Goal: Navigation & Orientation: Find specific page/section

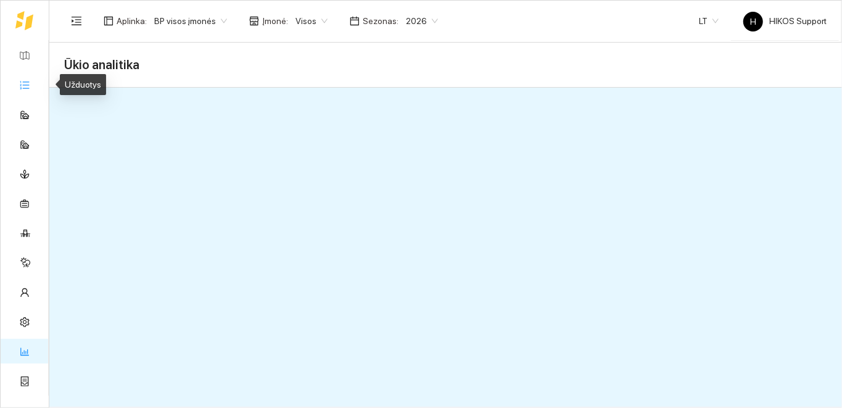
click at [36, 83] on link "Užduotys" at bounding box center [54, 85] width 36 height 10
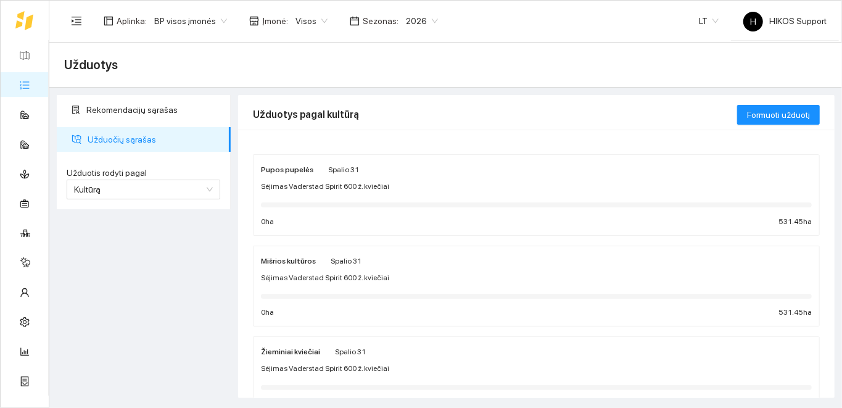
click at [393, 181] on div "Sėjimas Vaderstad Spirit 600 ž. kviečiai" at bounding box center [536, 187] width 551 height 12
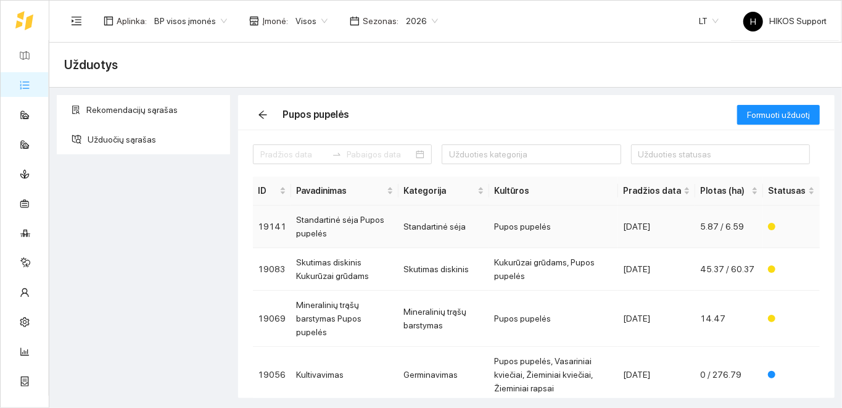
click at [361, 225] on td "Standartinė sėja Pupos pupelės" at bounding box center [344, 226] width 107 height 43
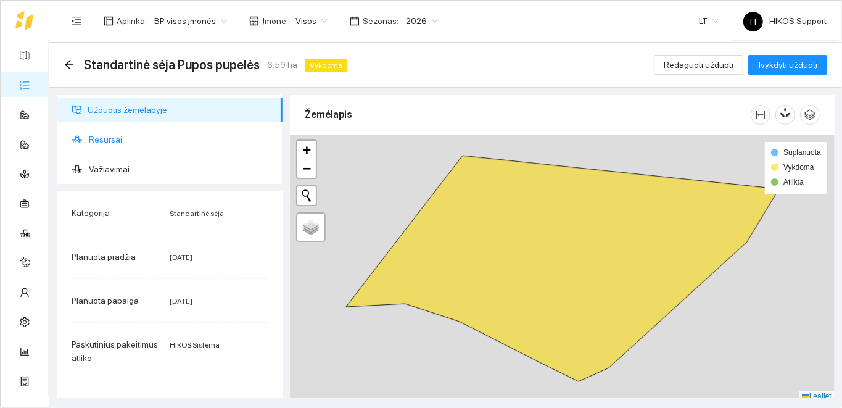
click at [106, 141] on span "Resursai" at bounding box center [181, 139] width 184 height 25
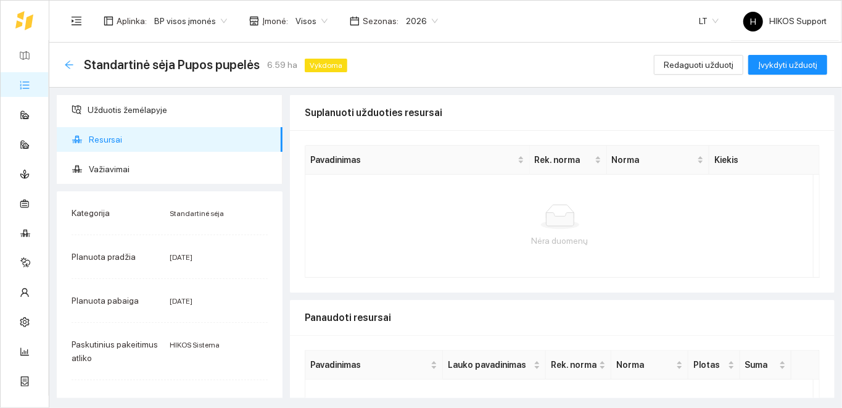
click at [68, 66] on icon "arrow-left" at bounding box center [69, 65] width 10 height 10
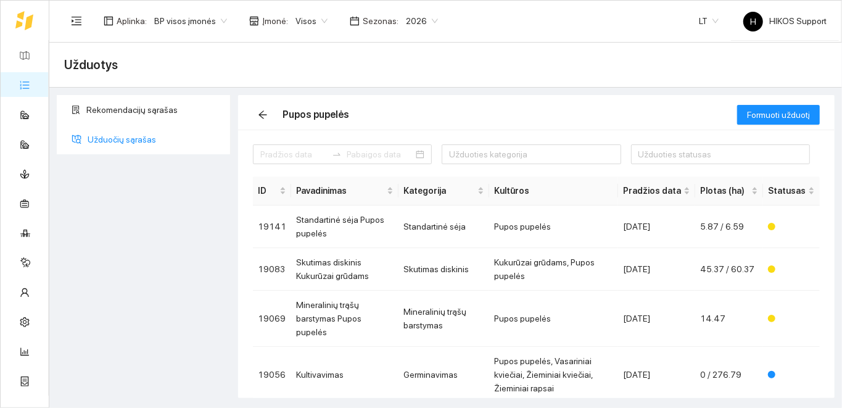
click at [134, 137] on span "Užduočių sąrašas" at bounding box center [154, 139] width 133 height 25
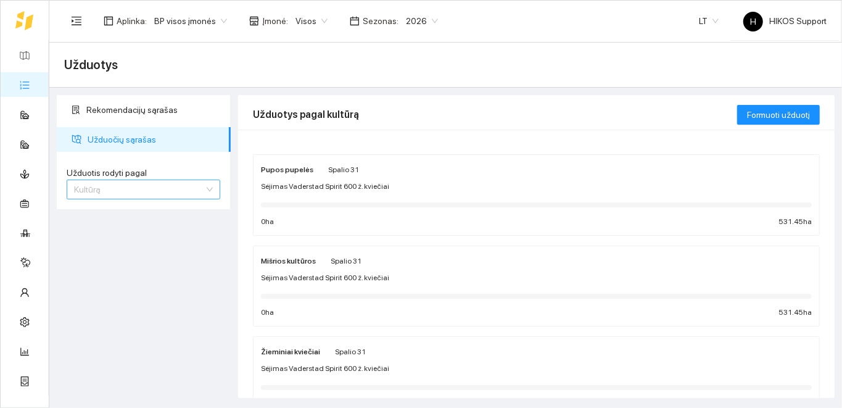
click at [209, 191] on span "Kultūrą" at bounding box center [143, 189] width 139 height 19
click at [138, 216] on div "Užduotį" at bounding box center [144, 214] width 139 height 14
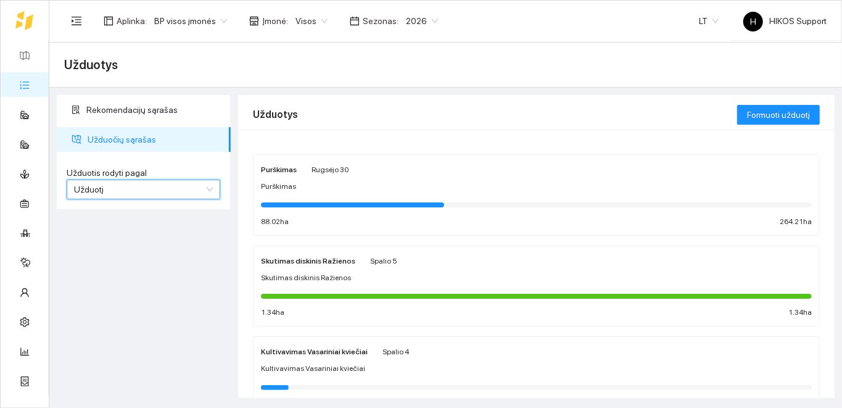
click at [429, 207] on div at bounding box center [536, 204] width 551 height 14
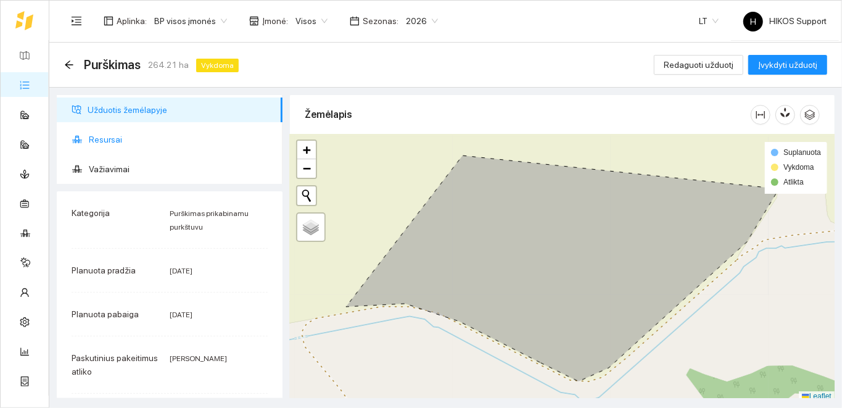
click at [110, 141] on span "Resursai" at bounding box center [181, 139] width 184 height 25
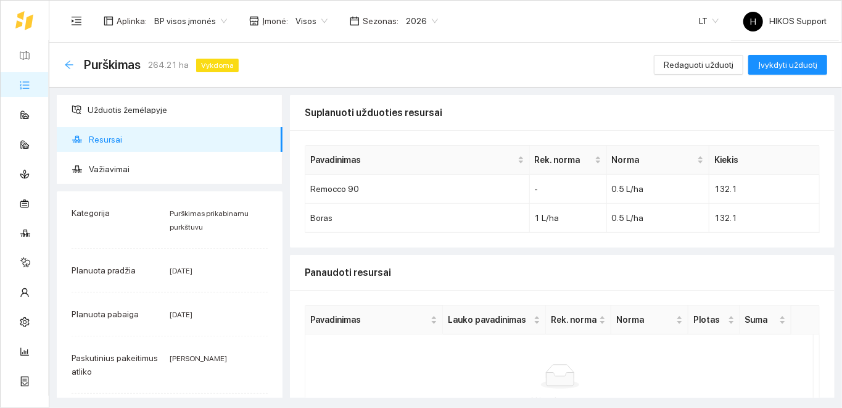
click at [69, 67] on icon "arrow-left" at bounding box center [69, 65] width 10 height 10
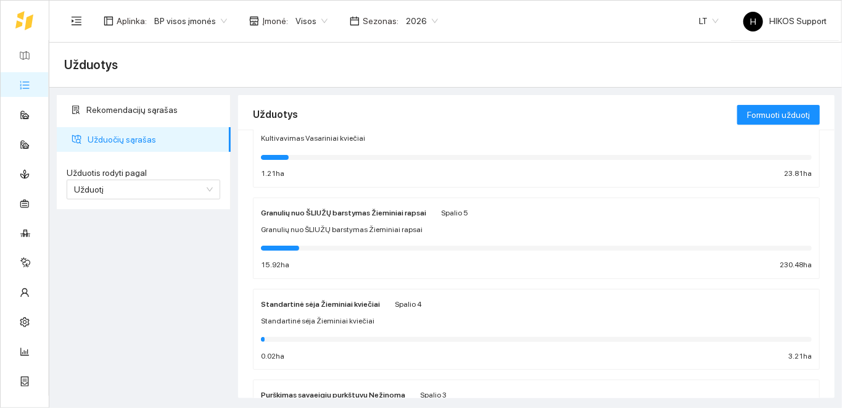
scroll to position [219, 0]
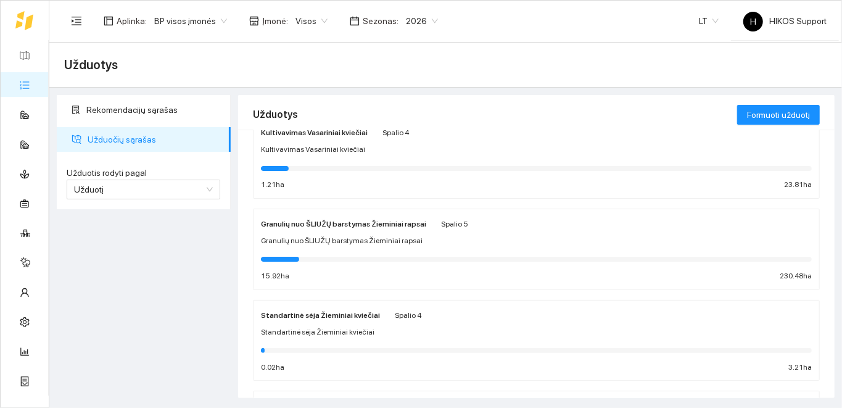
click at [377, 257] on div at bounding box center [536, 259] width 551 height 5
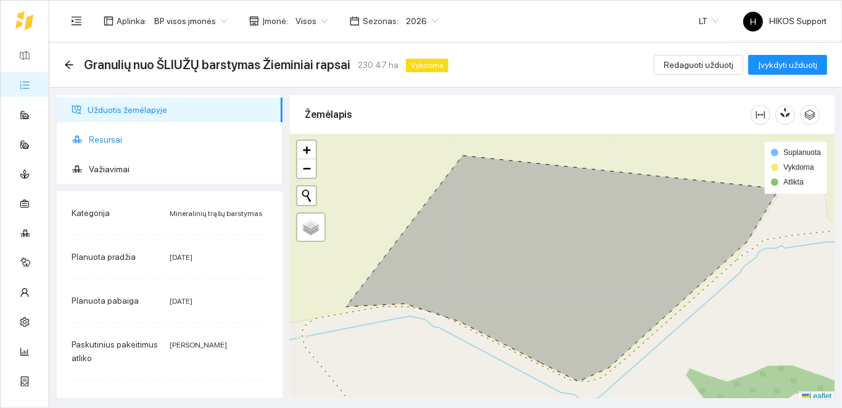
click at [112, 141] on span "Resursai" at bounding box center [181, 139] width 184 height 25
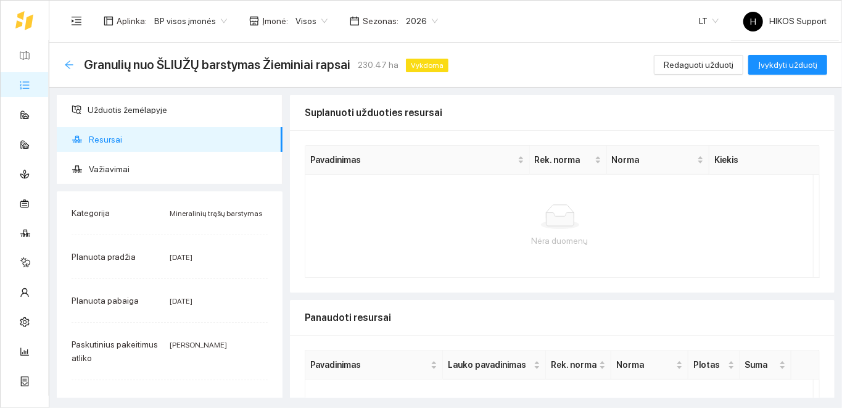
click at [69, 64] on icon "arrow-left" at bounding box center [69, 64] width 8 height 8
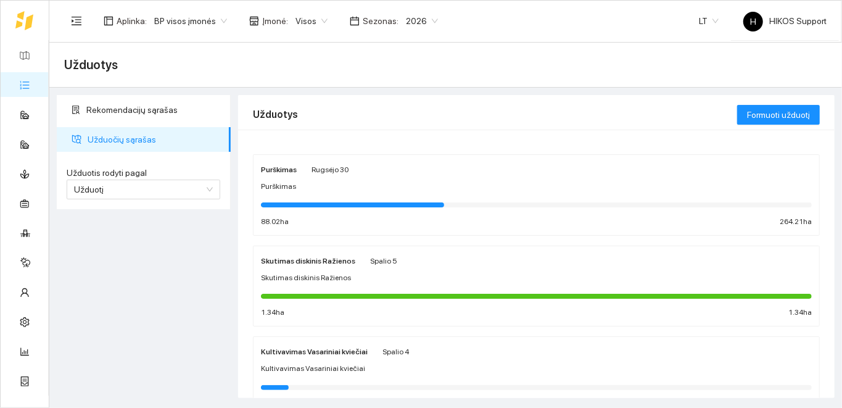
click at [379, 213] on div "Purškimas [DATE] Purškimas 88.02 ha 264.21 ha" at bounding box center [536, 194] width 551 height 65
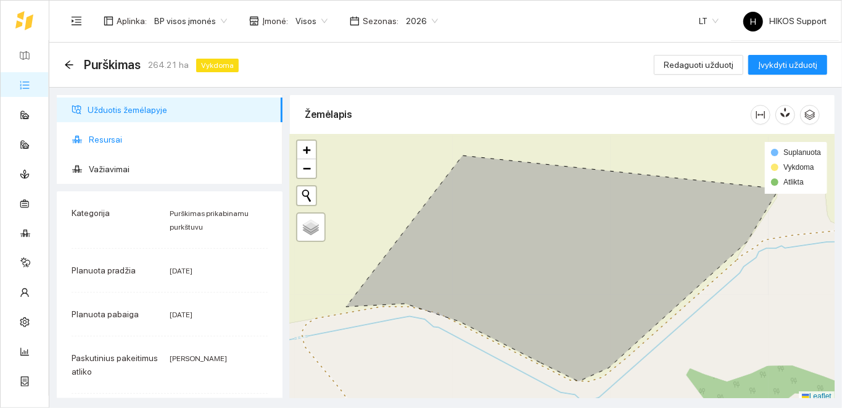
click at [111, 139] on span "Resursai" at bounding box center [181, 139] width 184 height 25
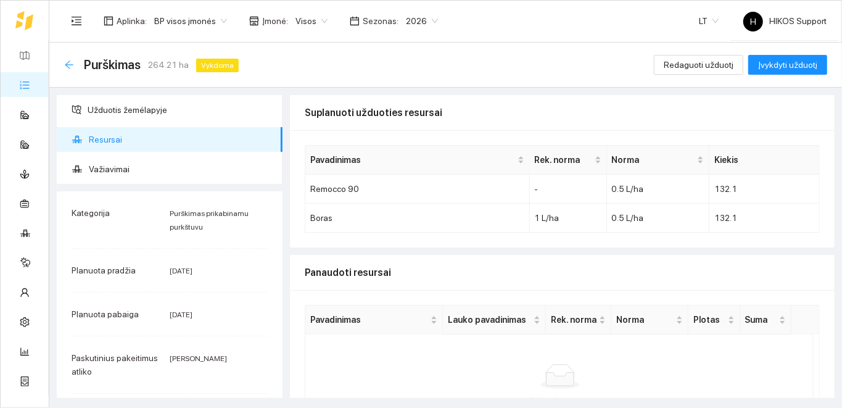
click at [68, 64] on icon "arrow-left" at bounding box center [69, 64] width 8 height 8
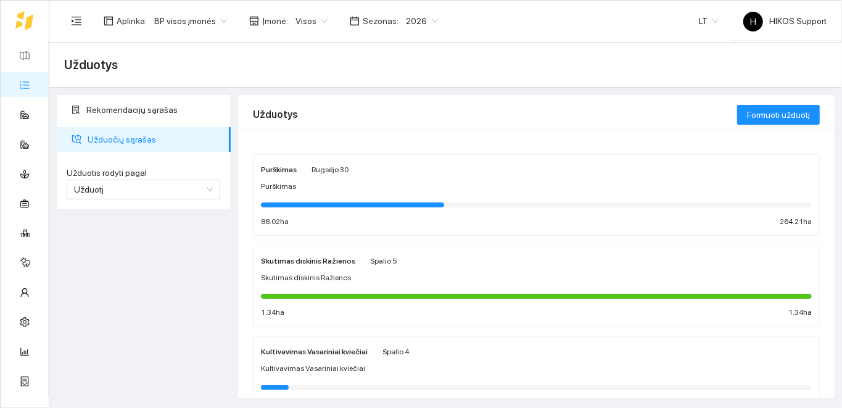
click at [392, 213] on div "Purškimas [DATE] Purškimas 88.02 ha 264.21 ha" at bounding box center [536, 194] width 551 height 65
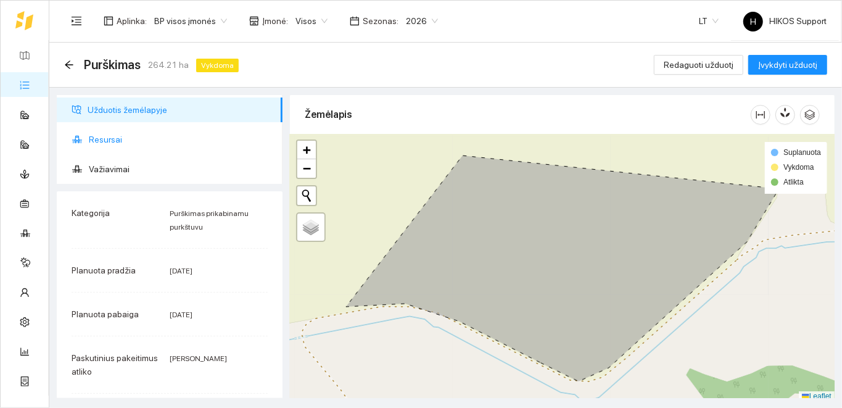
click at [104, 146] on span "Resursai" at bounding box center [181, 139] width 184 height 25
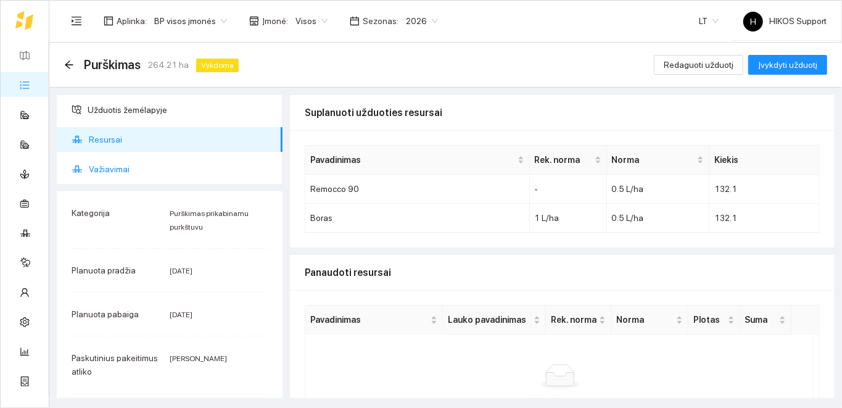
click at [115, 168] on span "Važiavimai" at bounding box center [181, 169] width 184 height 25
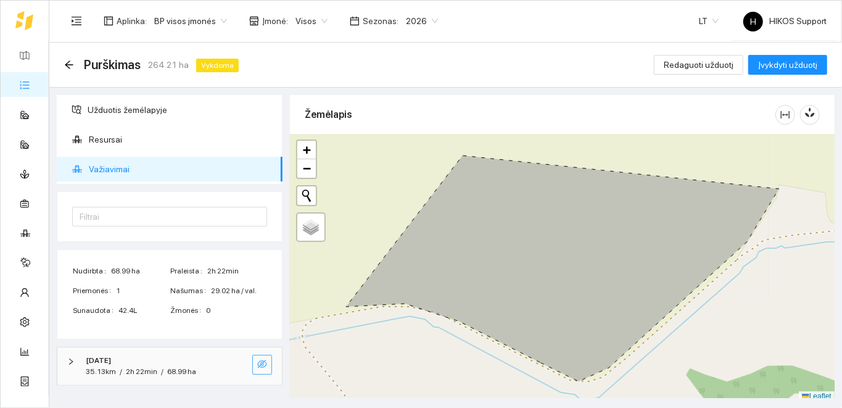
drag, startPoint x: 259, startPoint y: 358, endPoint x: 252, endPoint y: 358, distance: 6.8
click at [259, 359] on icon "eye-invisible" at bounding box center [262, 364] width 10 height 10
click at [239, 361] on icon "search" at bounding box center [237, 364] width 9 height 9
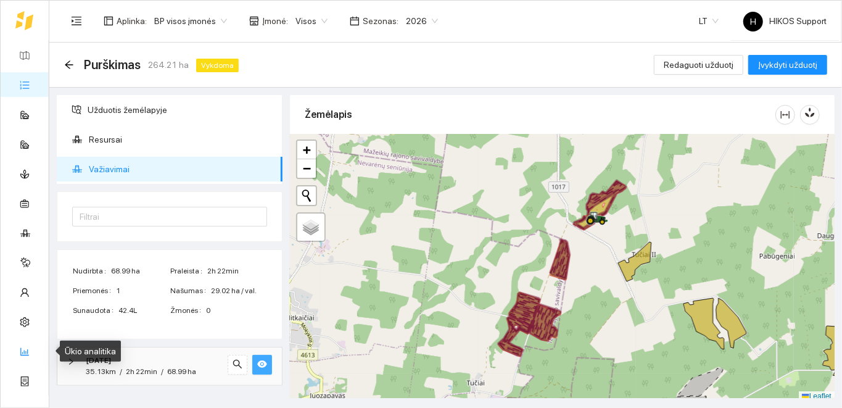
click at [36, 346] on link "Ūkio analitika" at bounding box center [61, 351] width 51 height 10
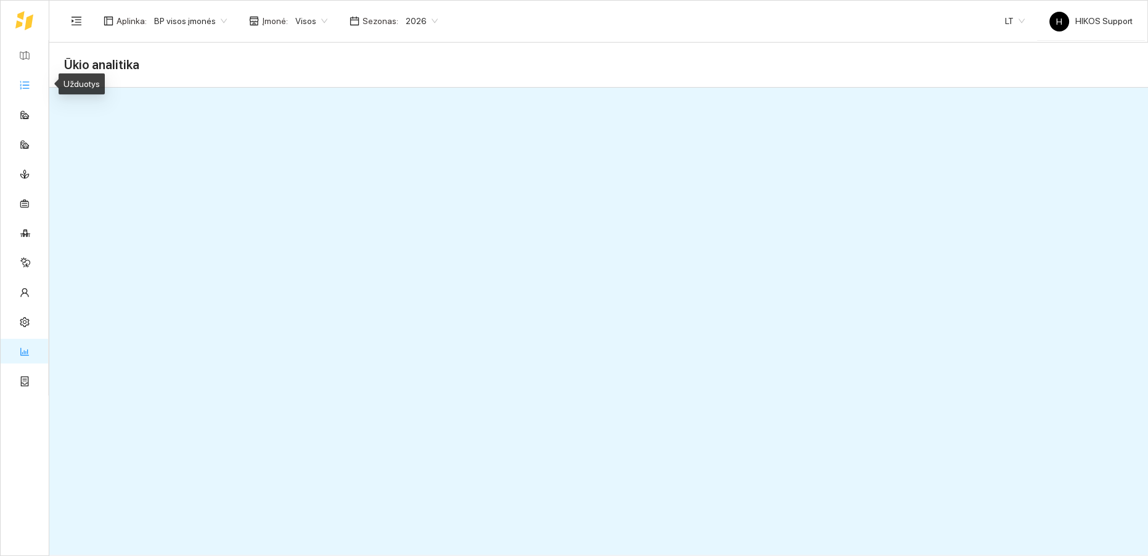
drag, startPoint x: 26, startPoint y: 79, endPoint x: 73, endPoint y: 83, distance: 47.1
click at [36, 80] on link "Užduotys" at bounding box center [54, 85] width 36 height 10
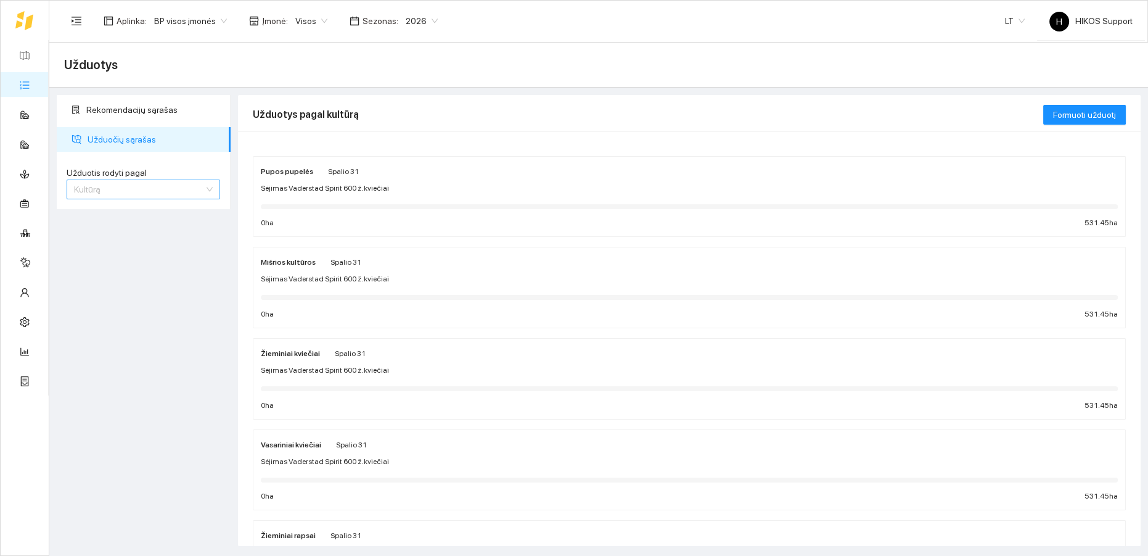
click at [163, 189] on span "Kultūrą" at bounding box center [143, 189] width 139 height 19
click at [139, 212] on div "Užduotį" at bounding box center [143, 214] width 139 height 14
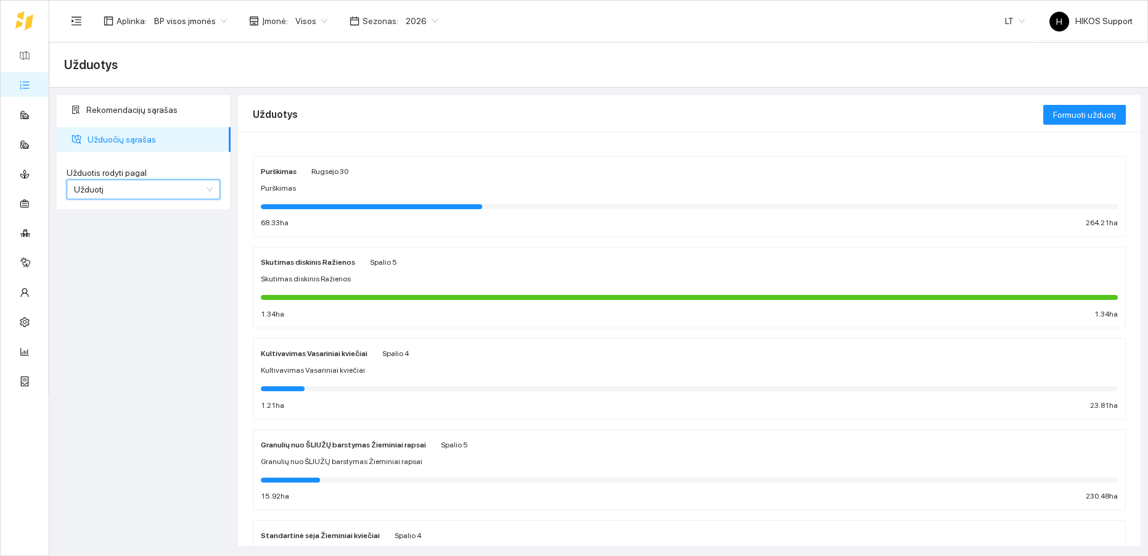
click at [368, 195] on div "Purškimas [DATE] Purškimas 68.33 ha 264.21 ha" at bounding box center [689, 196] width 857 height 65
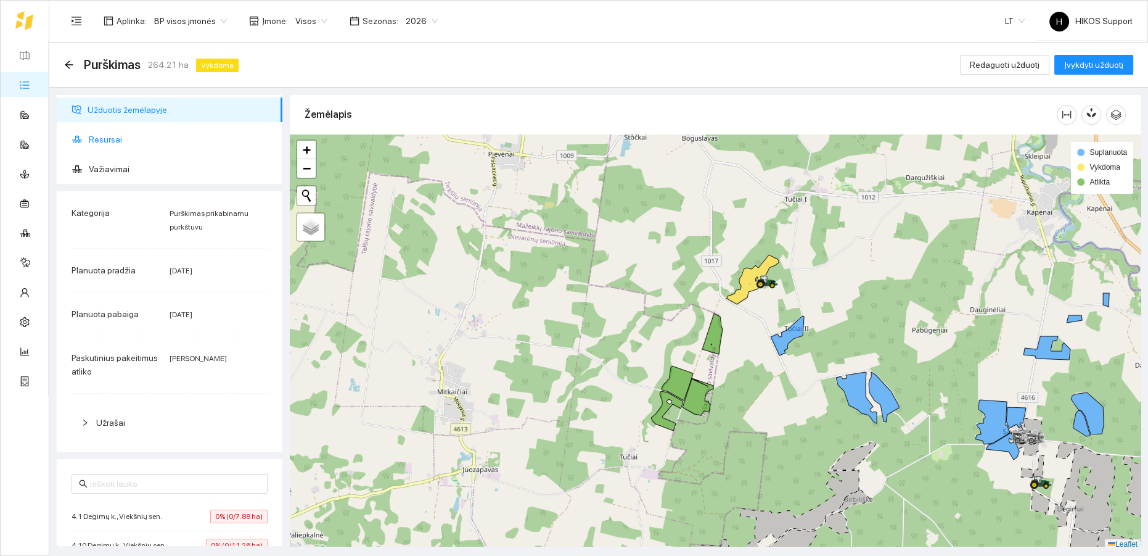
click at [113, 139] on span "Resursai" at bounding box center [181, 139] width 184 height 25
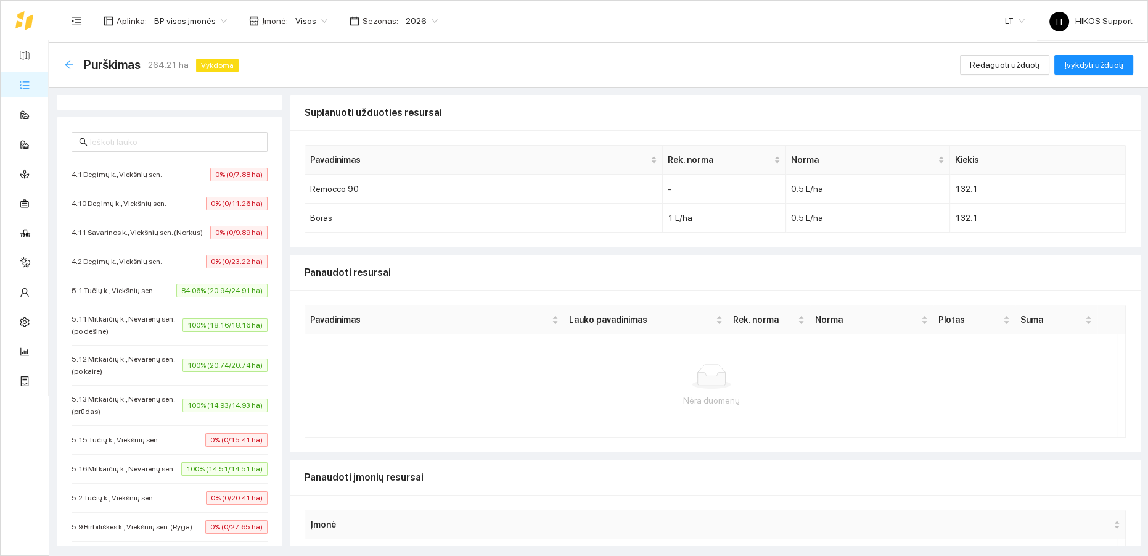
click at [70, 63] on icon "arrow-left" at bounding box center [69, 65] width 10 height 10
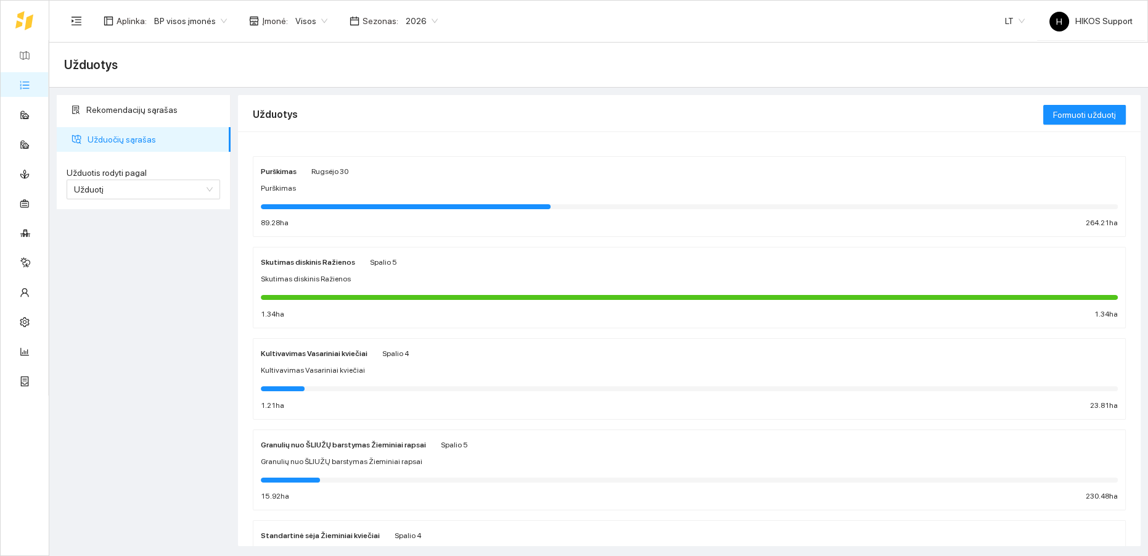
click at [395, 189] on div "Purškimas" at bounding box center [689, 189] width 857 height 12
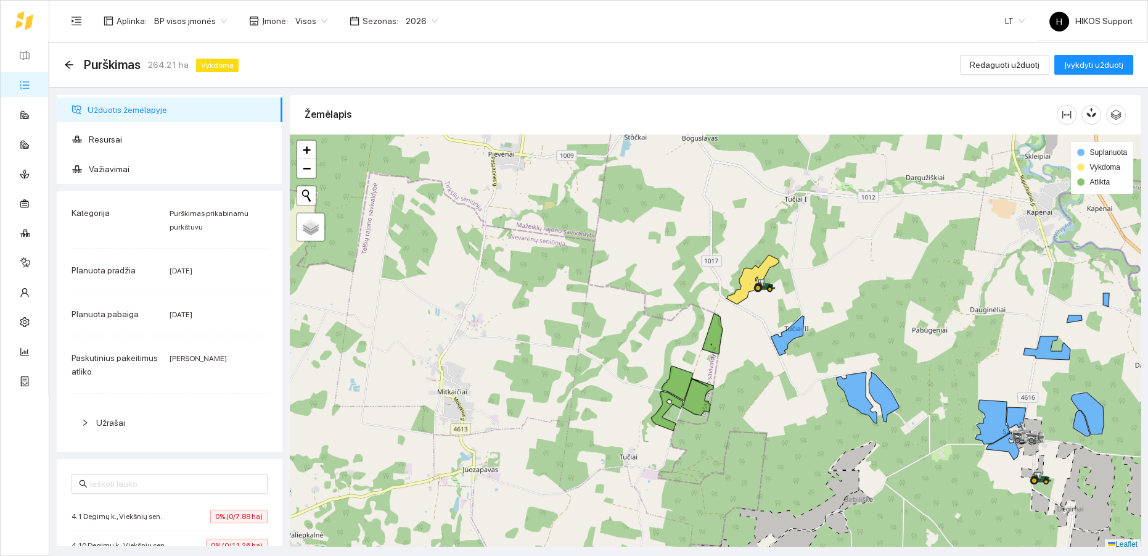
click at [110, 419] on span "Užrašai" at bounding box center [110, 422] width 29 height 10
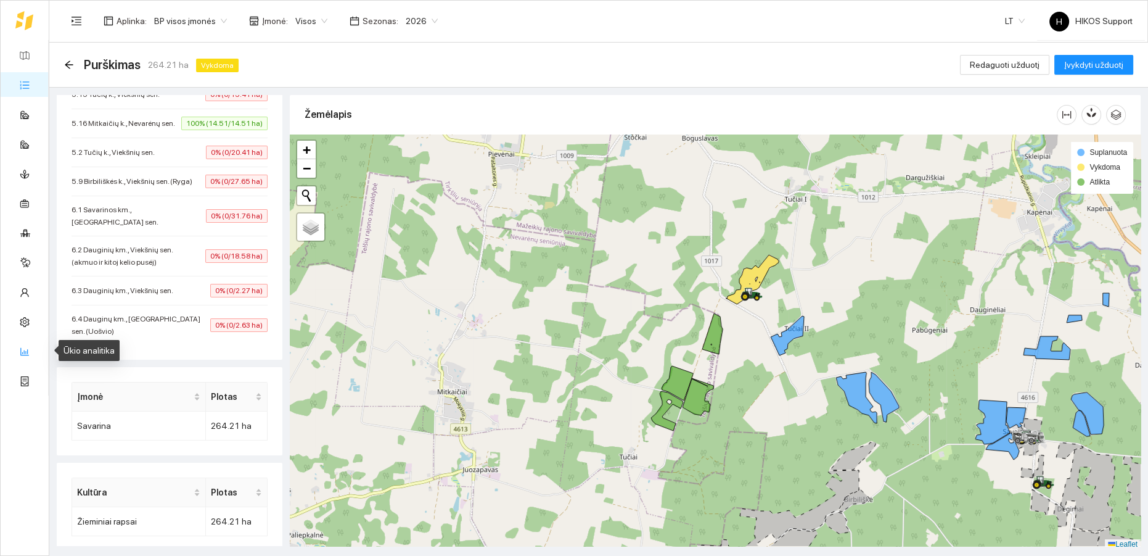
drag, startPoint x: 22, startPoint y: 351, endPoint x: 44, endPoint y: 339, distance: 25.6
click at [36, 351] on link "Ūkio analitika" at bounding box center [61, 351] width 51 height 10
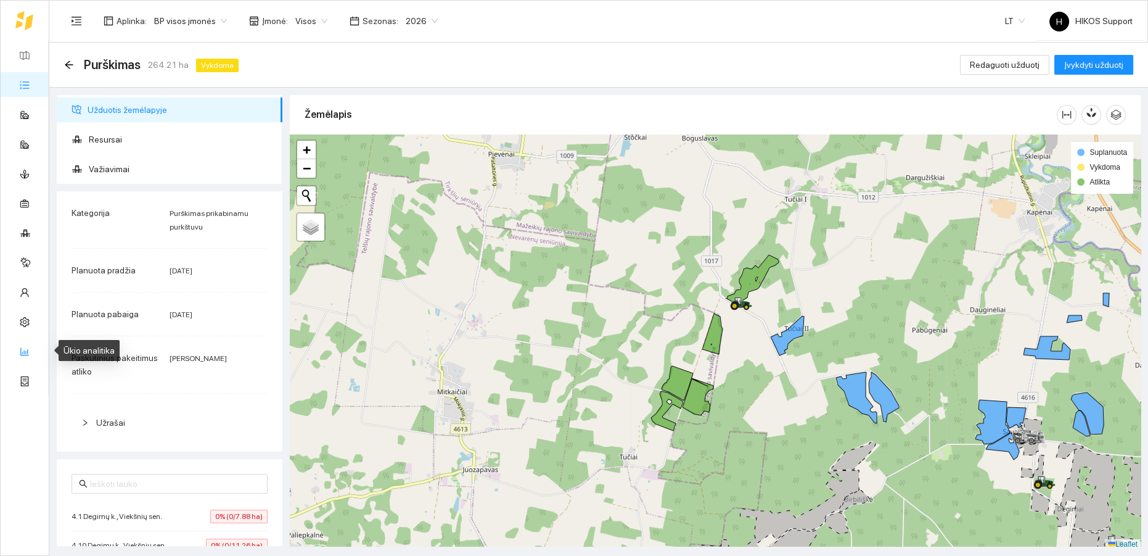
click at [36, 348] on link "Ūkio analitika" at bounding box center [61, 351] width 51 height 10
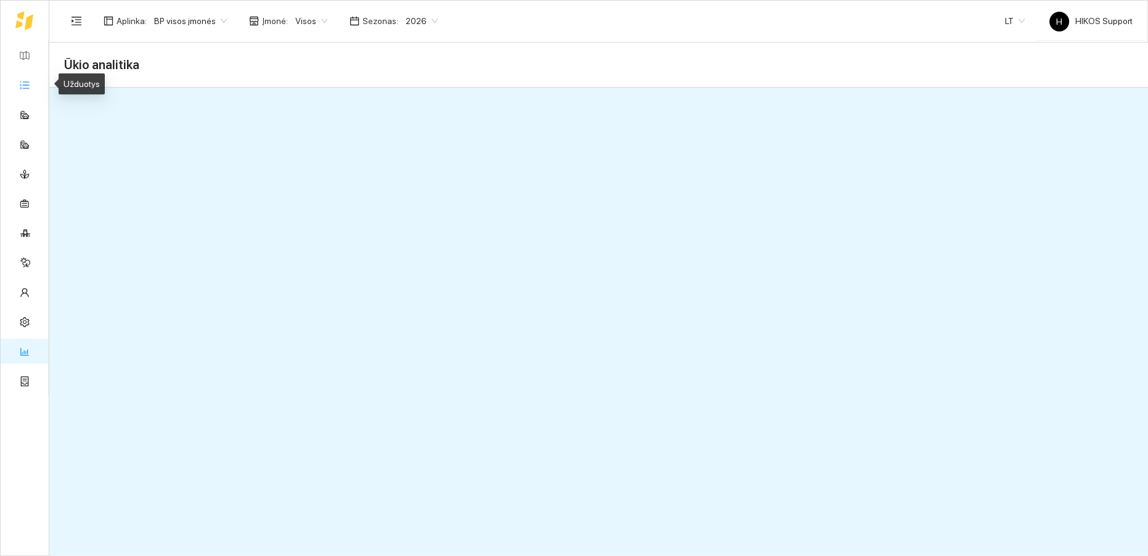
click at [36, 85] on link "Užduotys" at bounding box center [54, 85] width 36 height 10
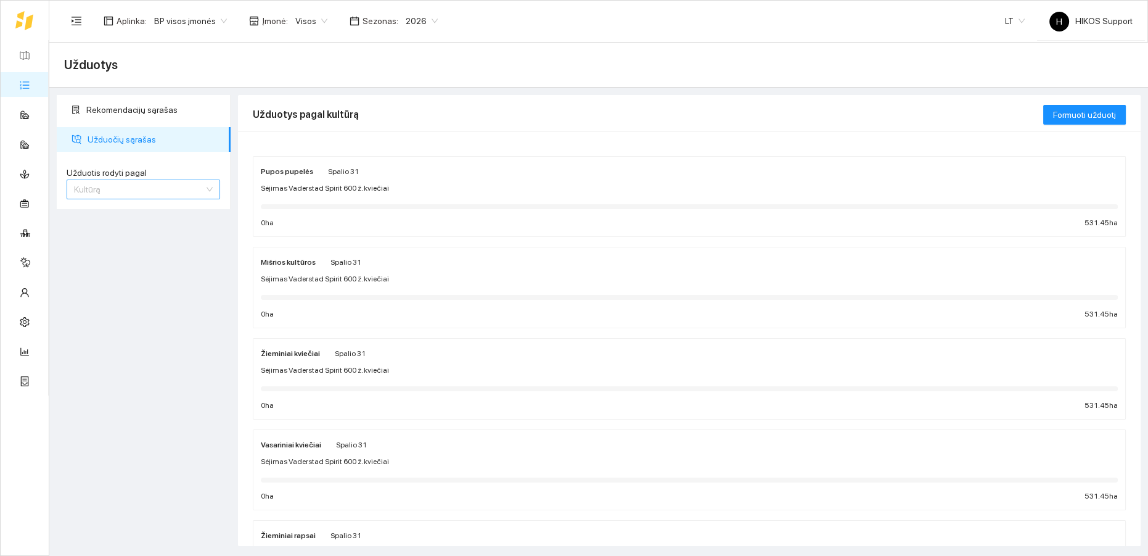
click at [127, 190] on span "Kultūrą" at bounding box center [143, 189] width 139 height 19
click at [118, 210] on div "Užduotį" at bounding box center [143, 214] width 139 height 14
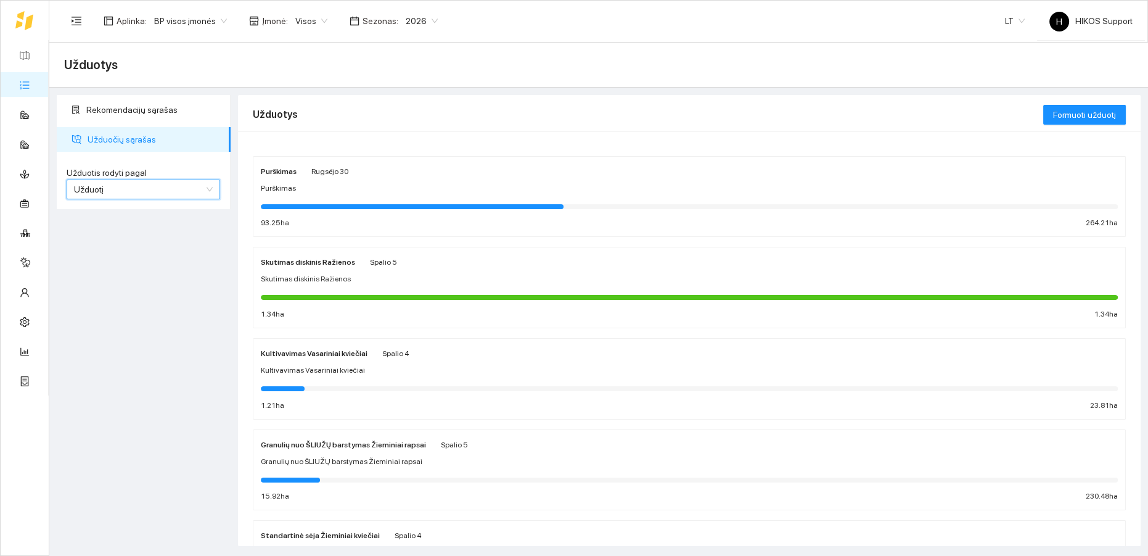
click at [599, 204] on div at bounding box center [689, 206] width 857 height 5
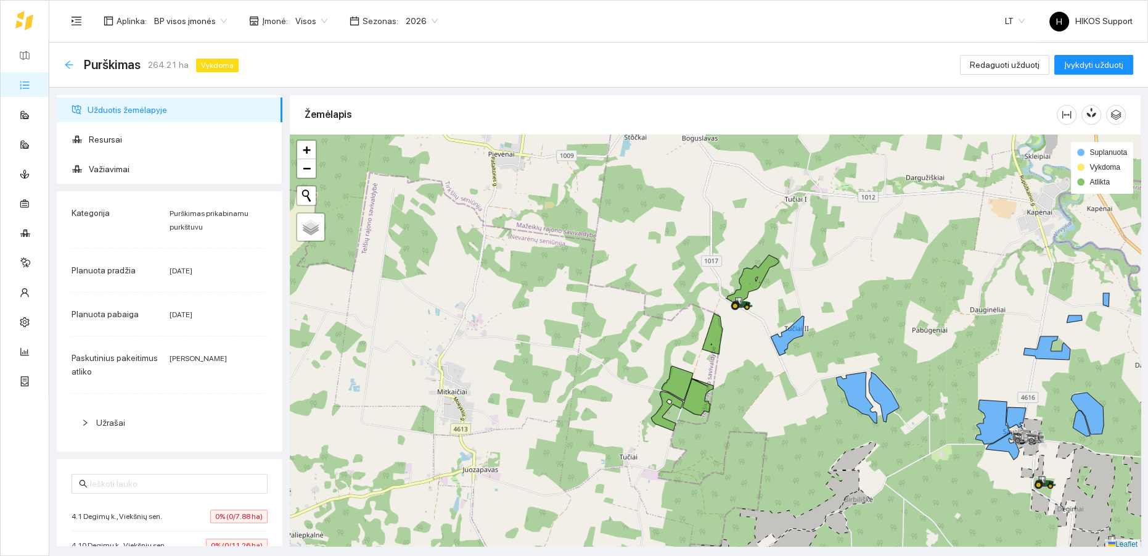
click at [70, 62] on icon "arrow-left" at bounding box center [69, 65] width 10 height 10
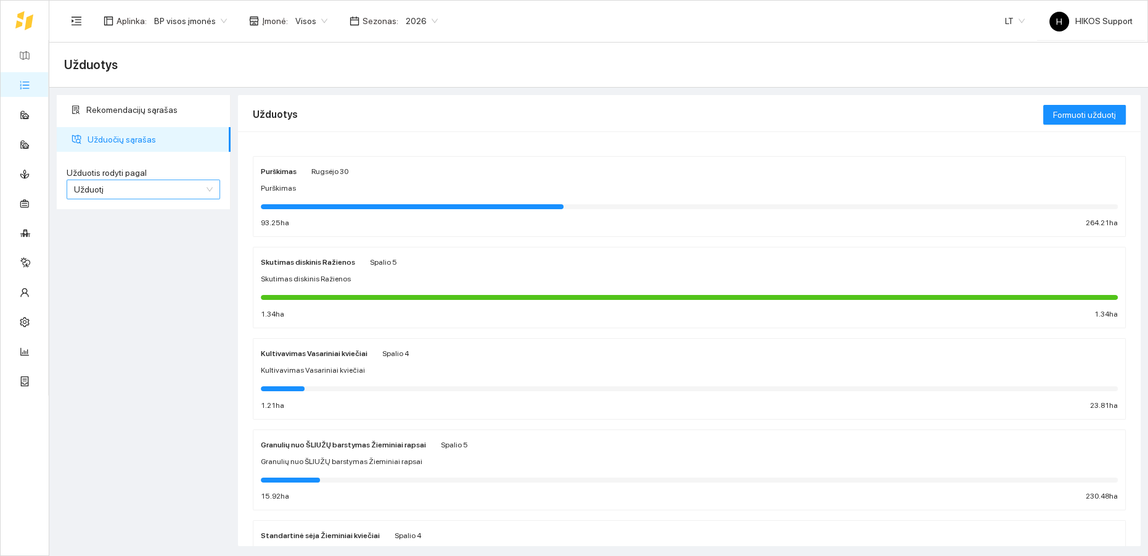
click at [146, 186] on span "Užduotį" at bounding box center [143, 189] width 139 height 19
click at [130, 232] on div "Kultūrą" at bounding box center [143, 233] width 139 height 14
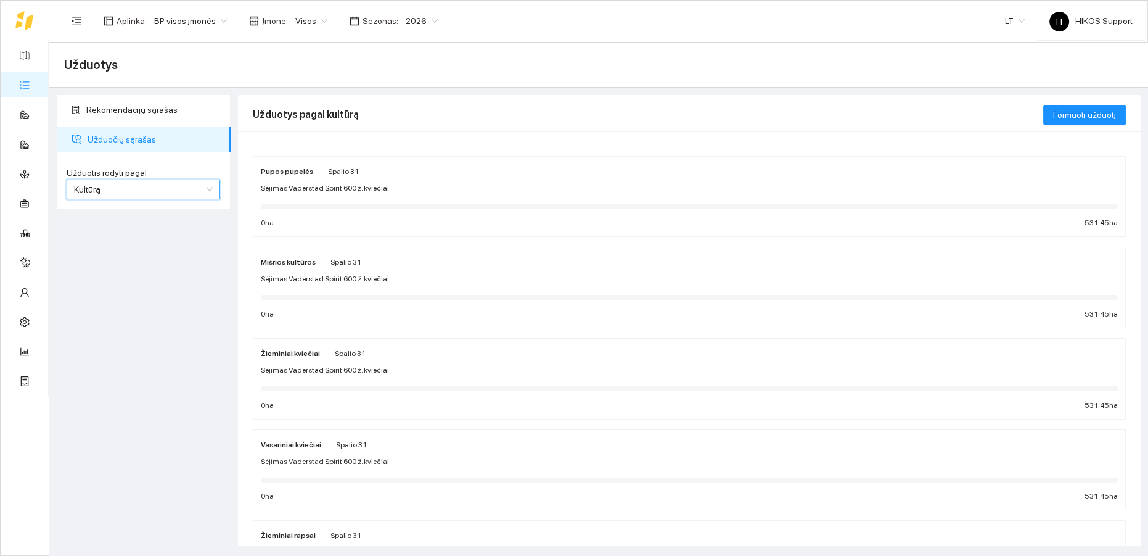
click at [183, 197] on span "Kultūrą" at bounding box center [143, 189] width 139 height 19
click at [150, 215] on div "Užduotį" at bounding box center [143, 214] width 139 height 14
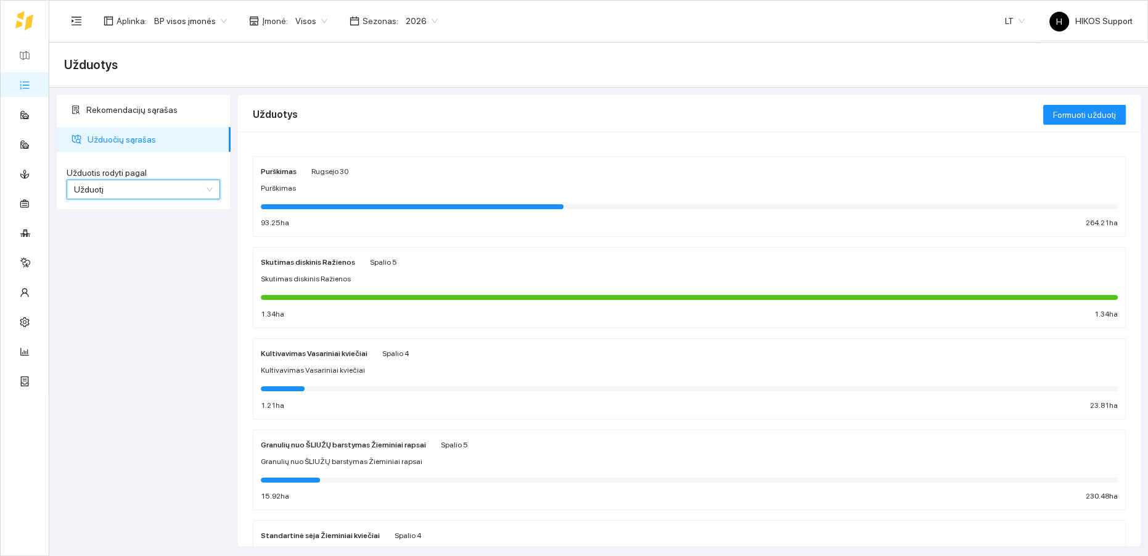
click at [173, 188] on span "Užduotį" at bounding box center [143, 189] width 139 height 19
click at [107, 232] on div "Kultūrą" at bounding box center [143, 233] width 139 height 14
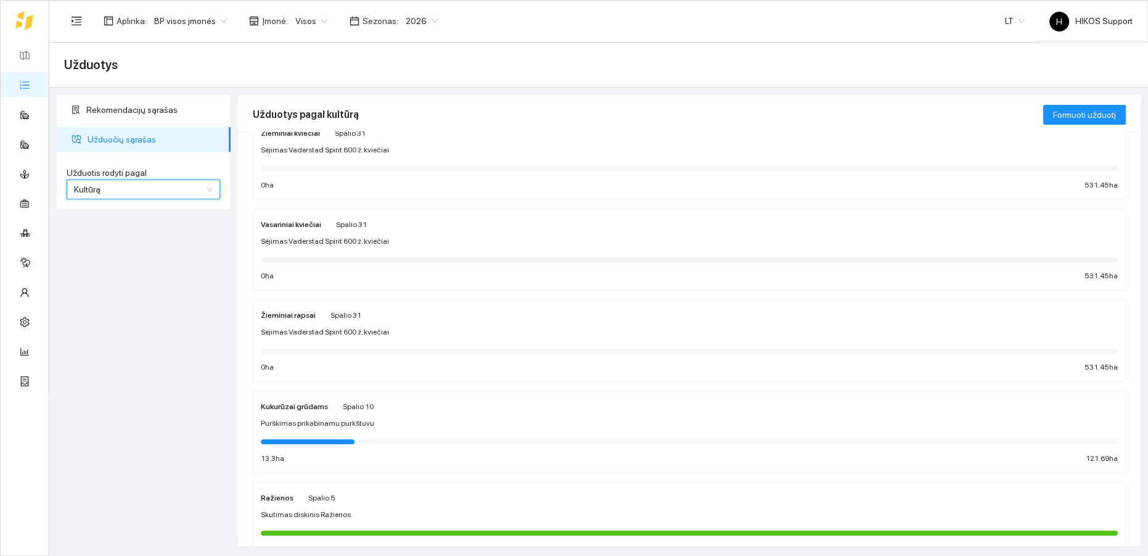
scroll to position [222, 0]
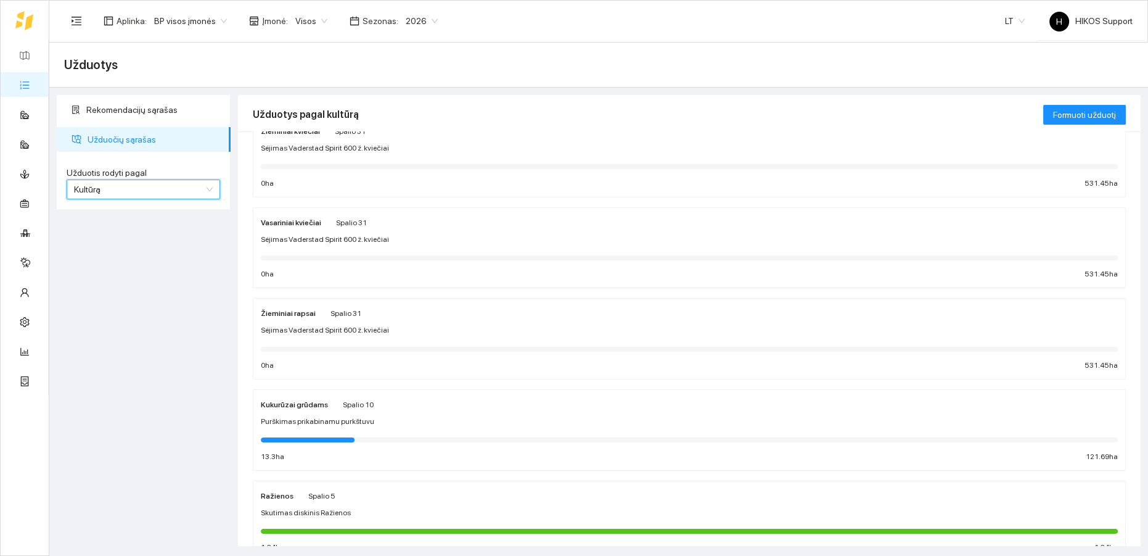
click at [488, 319] on div "Žieminiai rapsai Spalio 31 Sėjimas Vaderstad Spirit 600 ž. kviečiai 0 ha 531.45…" at bounding box center [689, 338] width 857 height 65
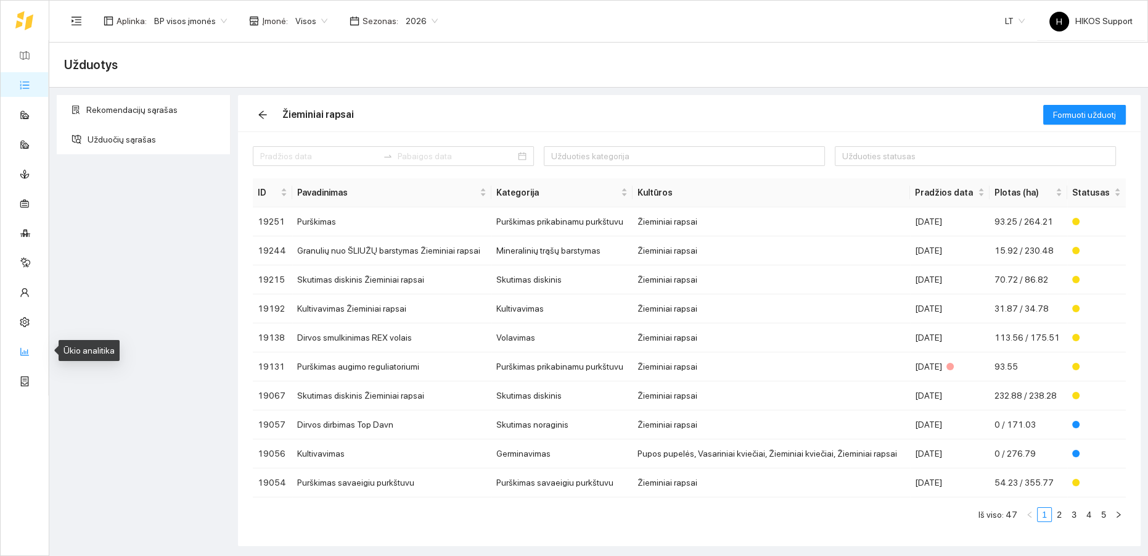
click at [36, 350] on link "Ūkio analitika" at bounding box center [61, 351] width 51 height 10
